Goal: Information Seeking & Learning: Find specific fact

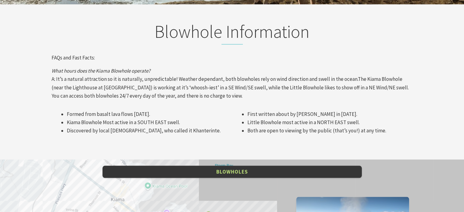
scroll to position [667, 0]
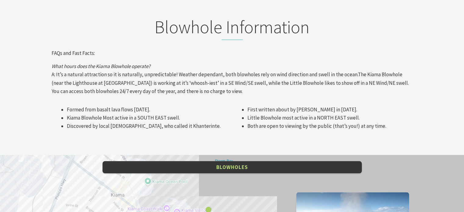
click at [193, 75] on p "What hours does the Kiama Blowhole operate? A: It’s a natural attraction so it …" at bounding box center [232, 78] width 361 height 33
drag, startPoint x: 193, startPoint y: 75, endPoint x: 154, endPoint y: 74, distance: 39.0
click at [154, 74] on p "What hours does the Kiama Blowhole operate? A: It’s a natural attraction so it …" at bounding box center [232, 78] width 361 height 33
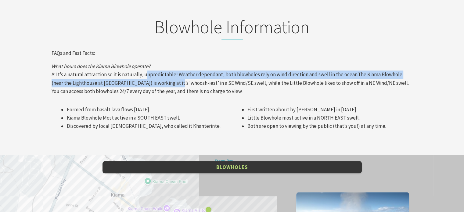
drag, startPoint x: 154, startPoint y: 74, endPoint x: 148, endPoint y: 68, distance: 8.4
click at [148, 68] on p "What hours does the Kiama Blowhole operate? A: It’s a natural attraction so it …" at bounding box center [232, 78] width 361 height 33
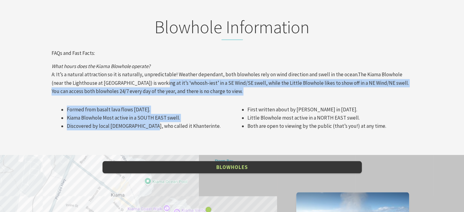
drag, startPoint x: 148, startPoint y: 68, endPoint x: 145, endPoint y: 114, distance: 46.1
click at [145, 114] on div "Blowhole Information FAQs and Fast Facts: What hours does the Kiama Blowhole op…" at bounding box center [232, 77] width 366 height 122
click at [145, 122] on li "Discovered by local [DEMOGRAPHIC_DATA], who called it Khanterinte." at bounding box center [148, 126] width 162 height 8
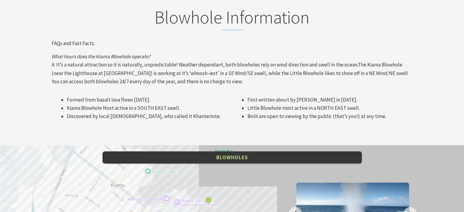
scroll to position [679, 0]
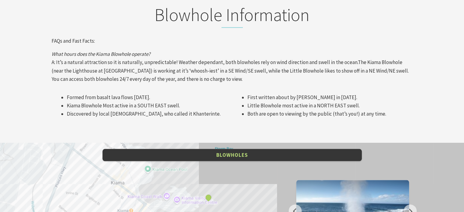
click at [283, 55] on p "What hours does the Kiama Blowhole operate? A: It’s a natural attraction so it …" at bounding box center [232, 66] width 361 height 33
